Goal: Task Accomplishment & Management: Use online tool/utility

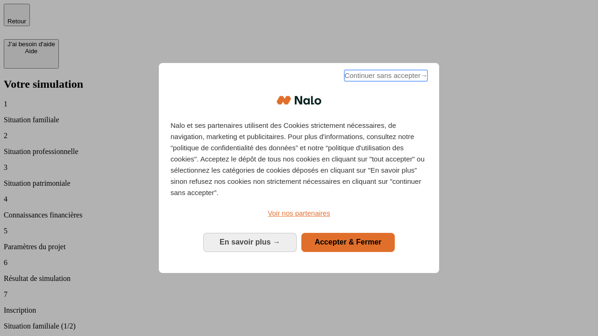
click at [385, 77] on span "Continuer sans accepter →" at bounding box center [385, 75] width 83 height 11
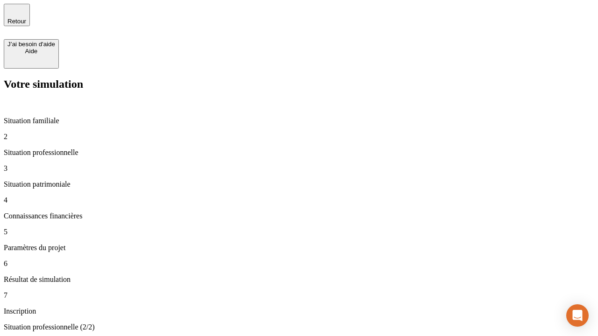
type input "30 000"
